Goal: Task Accomplishment & Management: Manage account settings

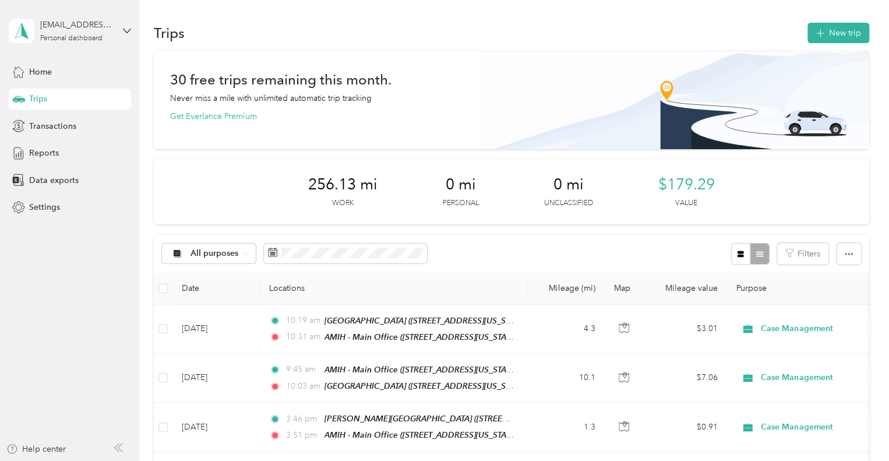
scroll to position [116, 0]
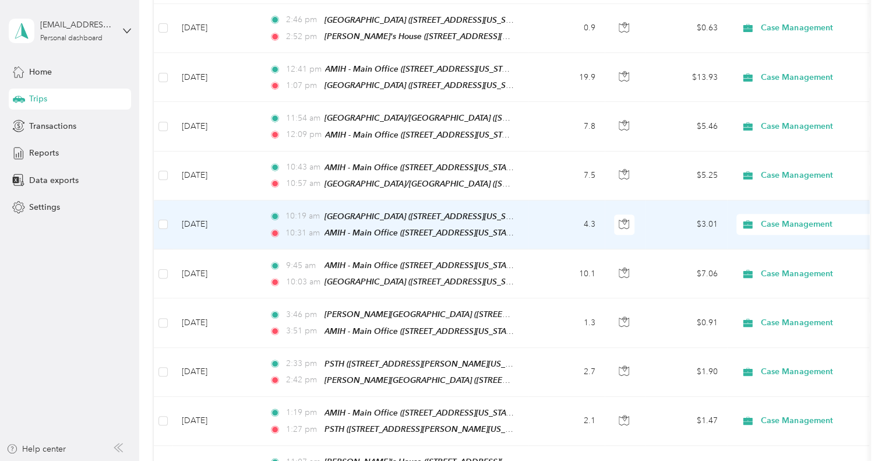
scroll to position [408, 0]
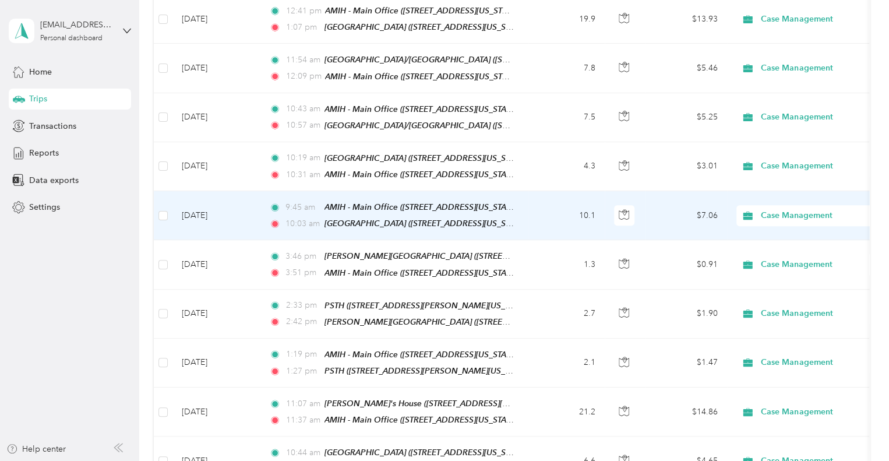
click at [249, 200] on td "[DATE]" at bounding box center [215, 215] width 87 height 49
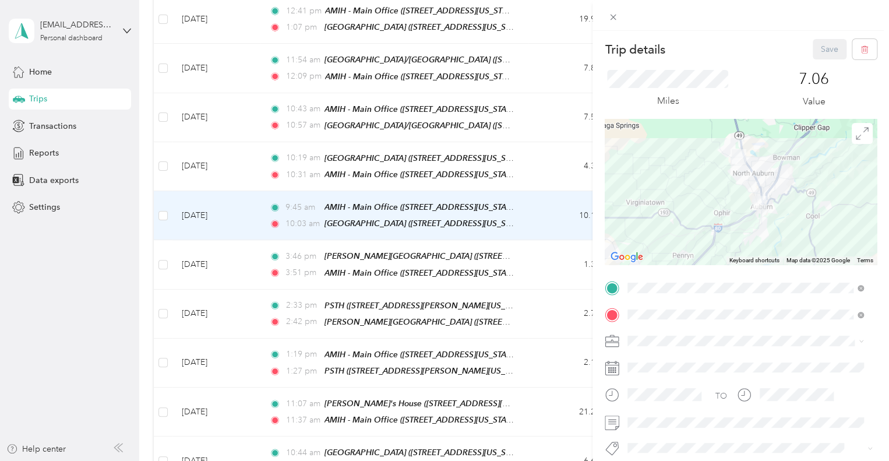
click at [239, 162] on div "Trip details Save This trip cannot be edited because it is either under review,…" at bounding box center [444, 230] width 889 height 461
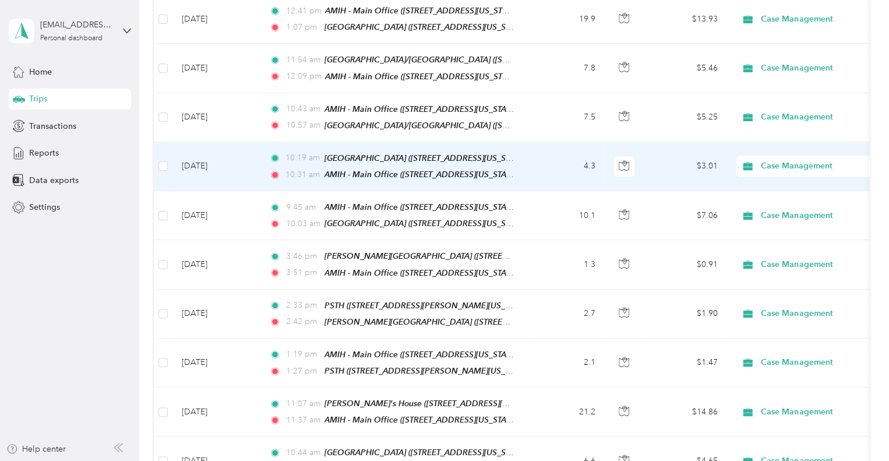
click at [239, 162] on td "[DATE]" at bounding box center [215, 166] width 87 height 49
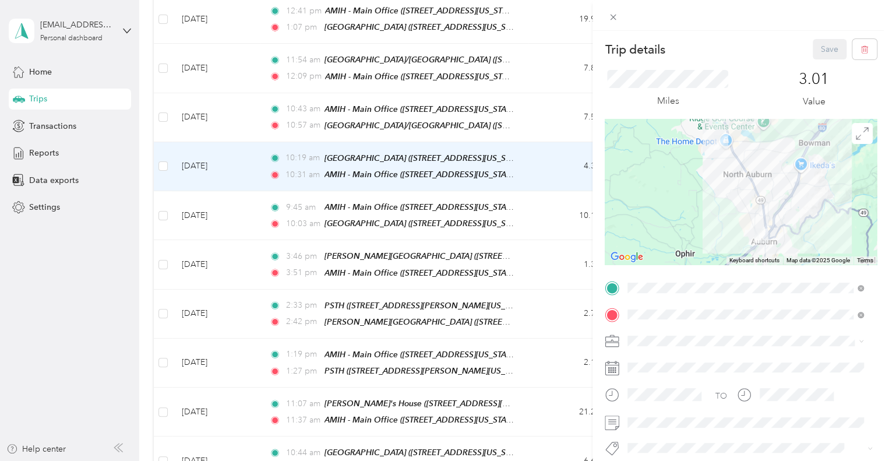
click at [245, 112] on div "Trip details Save This trip cannot be edited because it is either under review,…" at bounding box center [444, 230] width 889 height 461
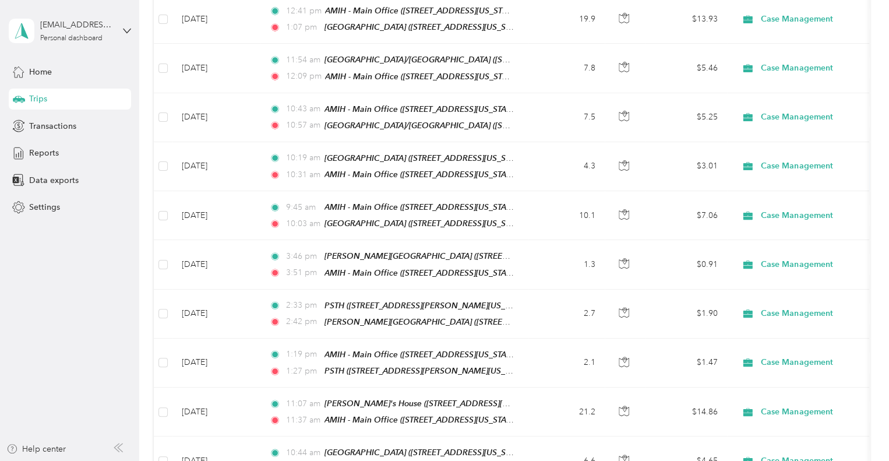
click at [245, 112] on td "[DATE]" at bounding box center [215, 117] width 87 height 49
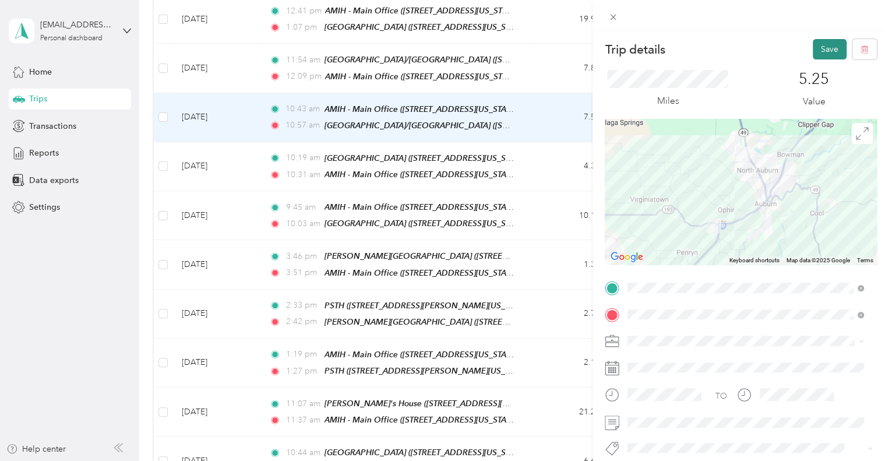
click at [822, 50] on button "Save" at bounding box center [830, 49] width 34 height 20
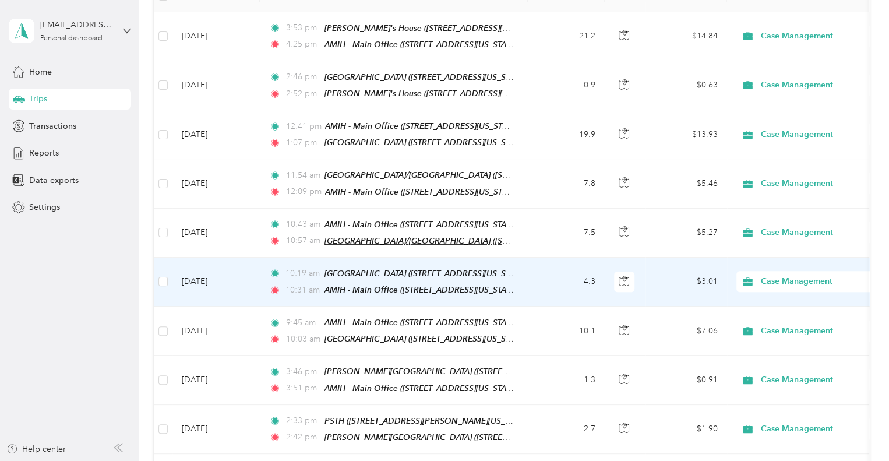
scroll to position [291, 0]
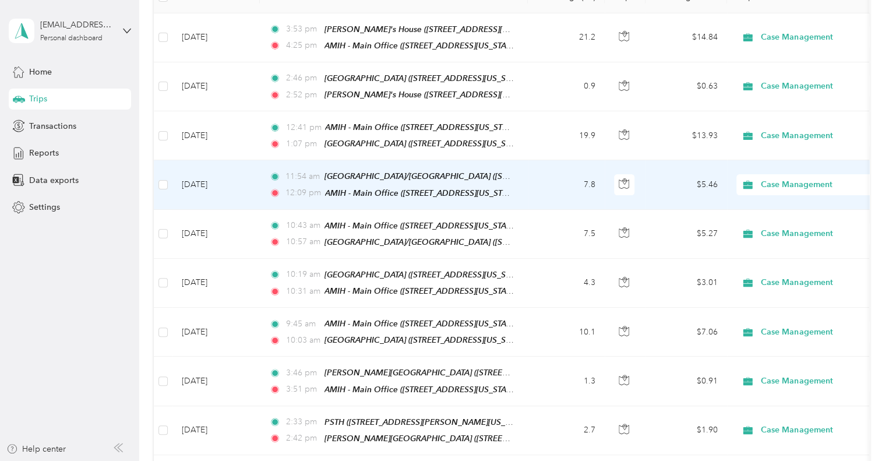
click at [249, 174] on td "[DATE]" at bounding box center [215, 184] width 87 height 49
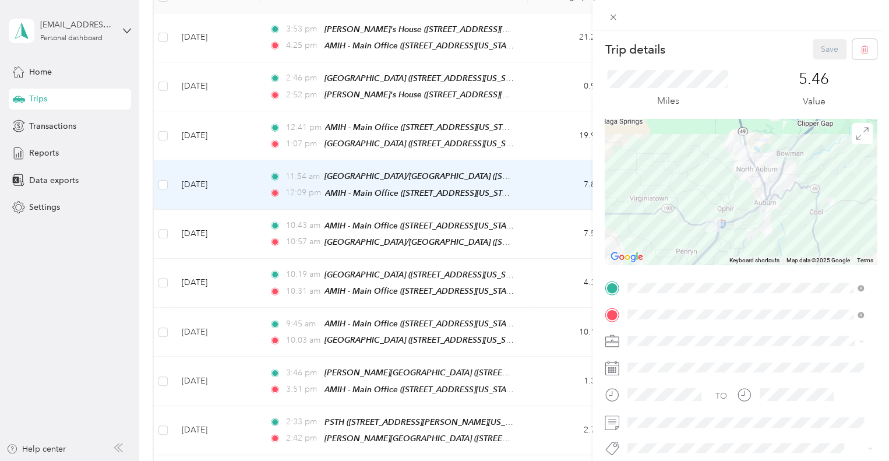
click at [238, 220] on div "Trip details Save This trip cannot be edited because it is either under review,…" at bounding box center [444, 230] width 889 height 461
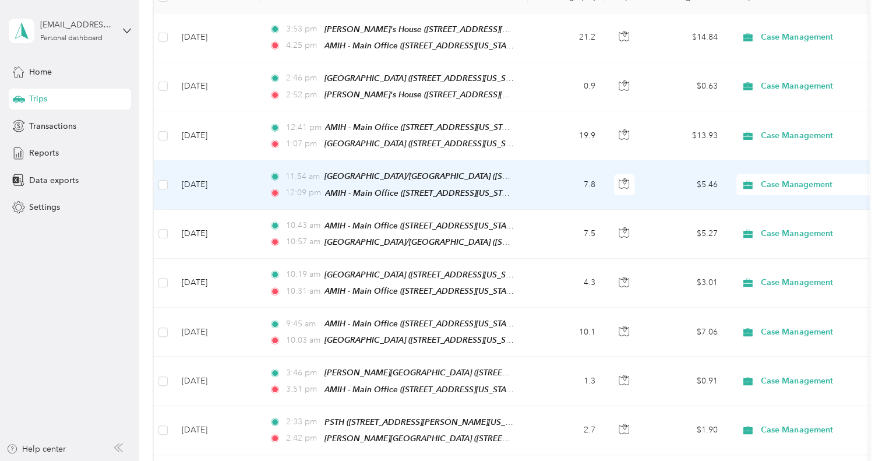
click at [239, 182] on td "[DATE]" at bounding box center [215, 184] width 87 height 49
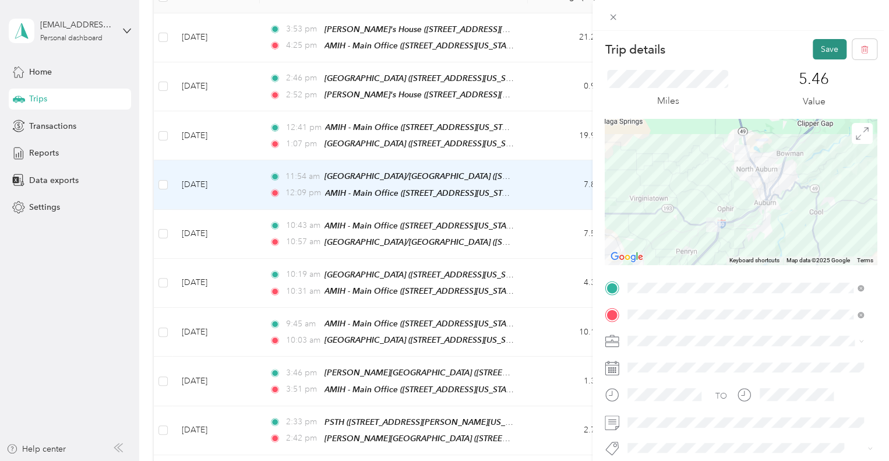
click at [813, 48] on button "Save" at bounding box center [830, 49] width 34 height 20
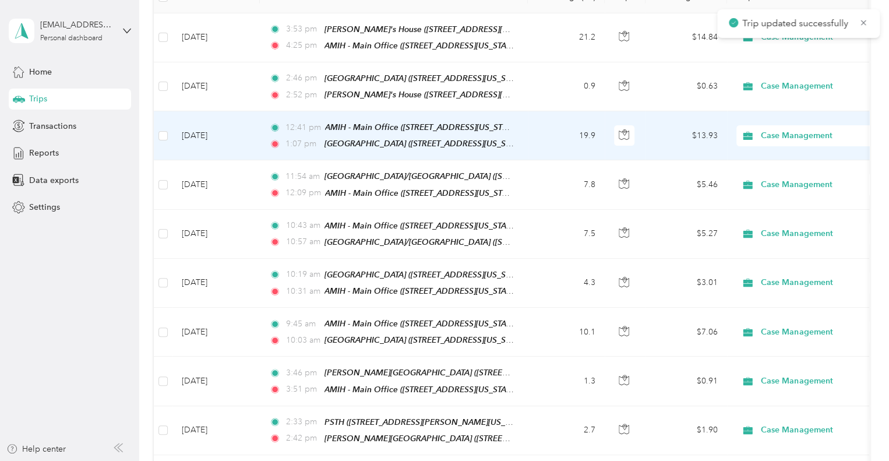
click at [235, 132] on td "[DATE]" at bounding box center [215, 135] width 87 height 49
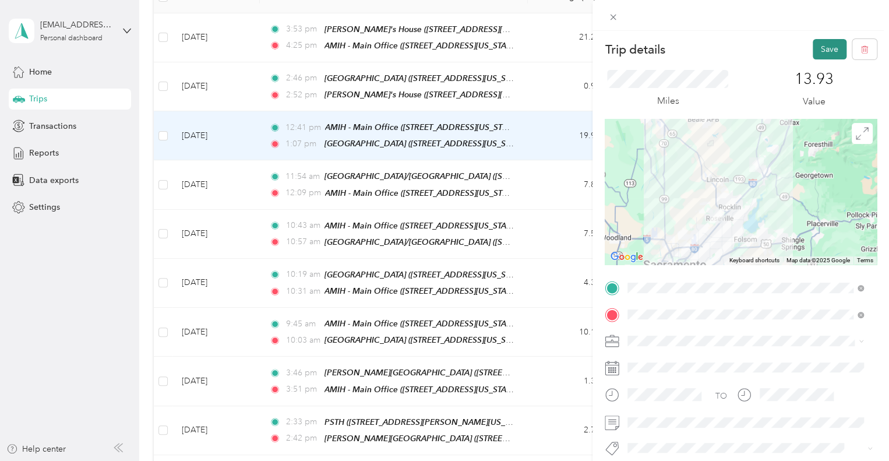
click at [822, 49] on button "Save" at bounding box center [830, 49] width 34 height 20
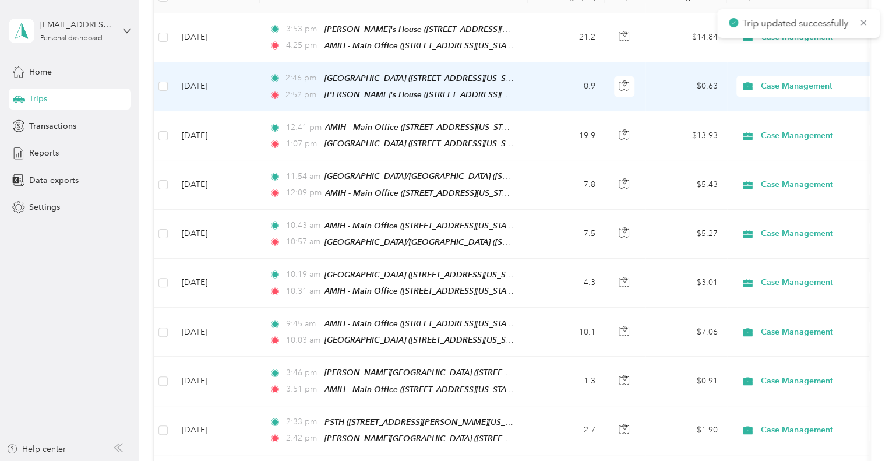
click at [228, 81] on td "[DATE]" at bounding box center [215, 86] width 87 height 49
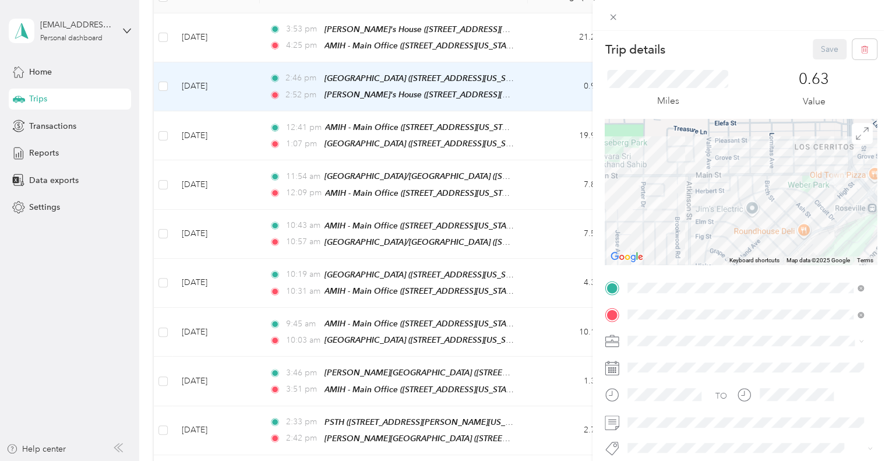
click at [250, 134] on div "Trip details Save This trip cannot be edited because it is either under review,…" at bounding box center [444, 230] width 889 height 461
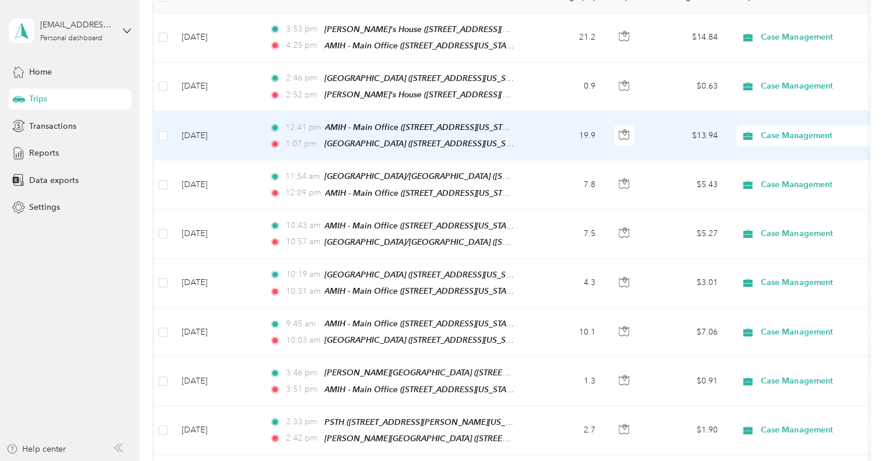
click at [249, 135] on td "[DATE]" at bounding box center [215, 135] width 87 height 49
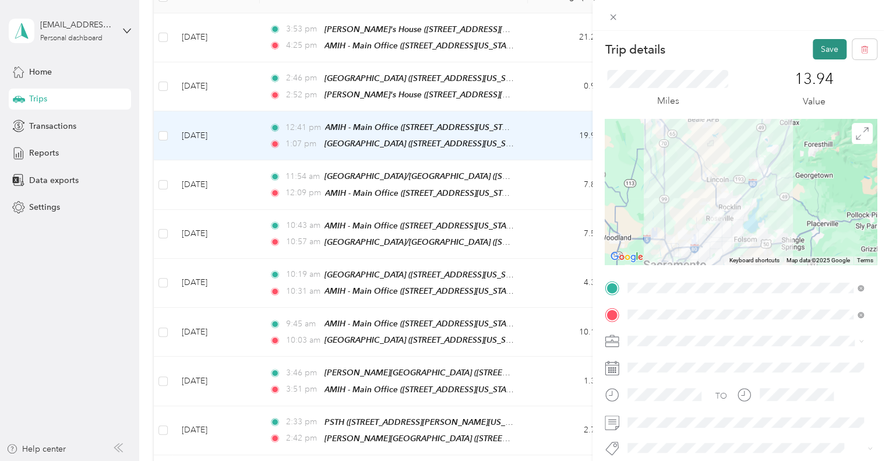
click at [825, 44] on button "Save" at bounding box center [830, 49] width 34 height 20
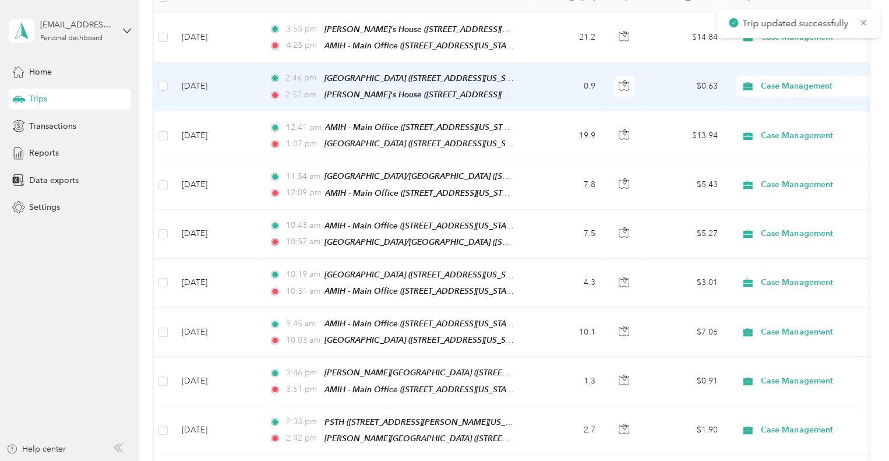
click at [248, 67] on td "[DATE]" at bounding box center [215, 86] width 87 height 49
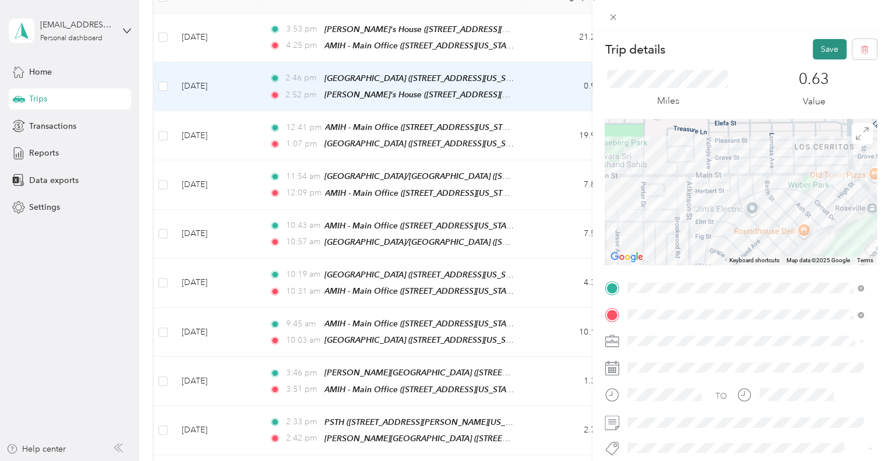
click at [822, 47] on button "Save" at bounding box center [830, 49] width 34 height 20
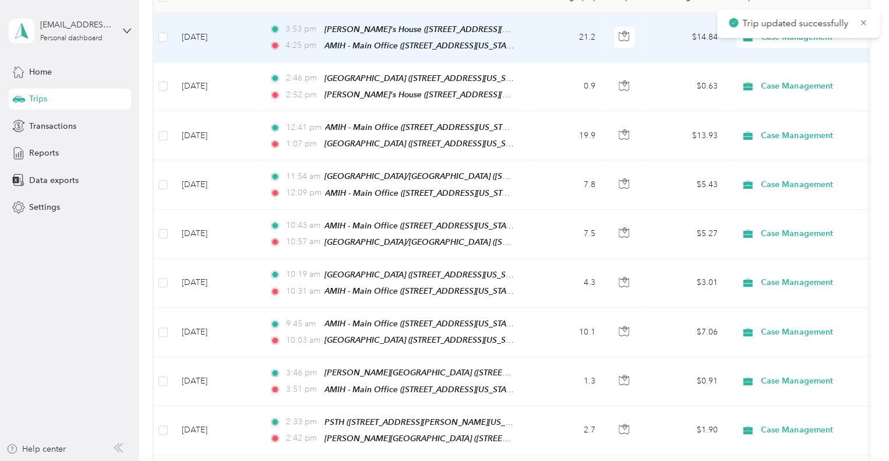
click at [239, 40] on td "[DATE]" at bounding box center [215, 37] width 87 height 49
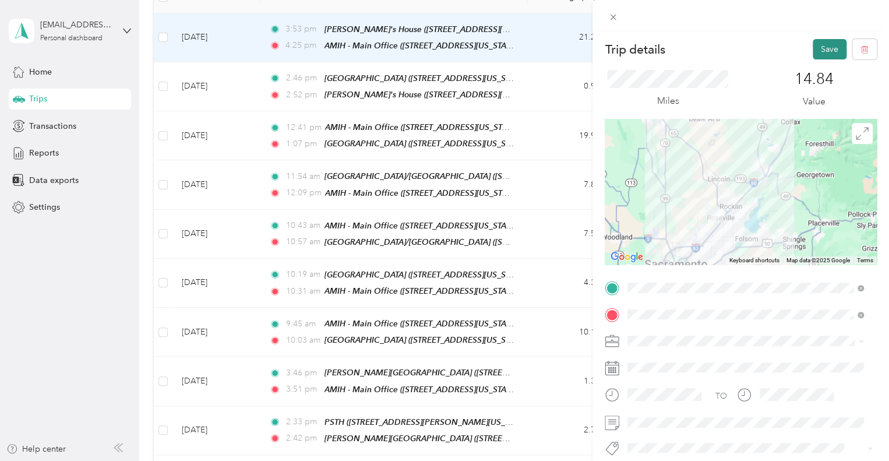
click at [813, 47] on button "Save" at bounding box center [830, 49] width 34 height 20
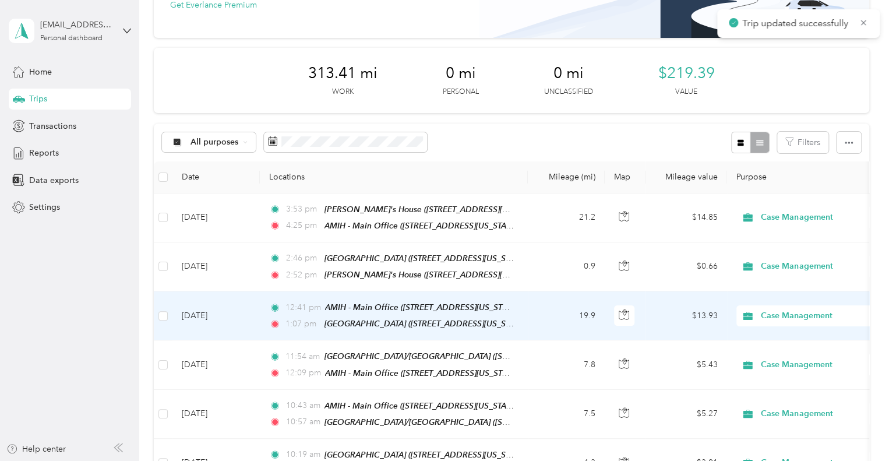
scroll to position [116, 0]
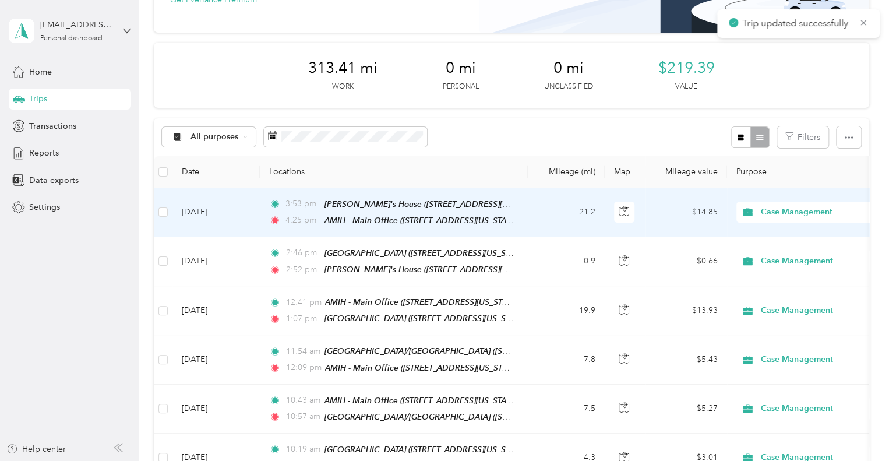
click at [242, 218] on td "[DATE]" at bounding box center [215, 212] width 87 height 49
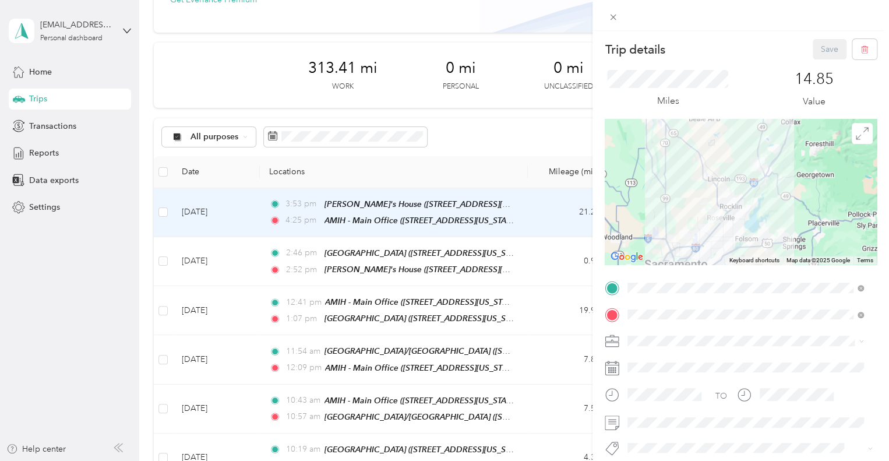
click at [260, 55] on div "Trip details Save This trip cannot be edited because it is either under review,…" at bounding box center [444, 230] width 889 height 461
